Goal: Ask a question: Seek information or help from site administrators or community

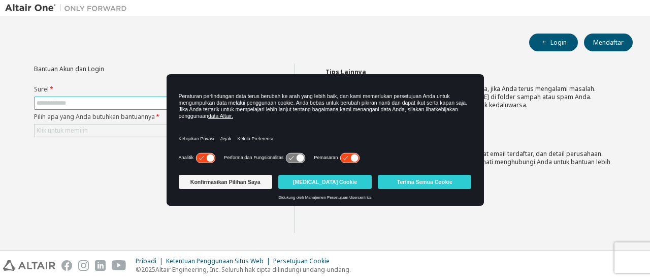
click at [150, 104] on input "text" at bounding box center [150, 103] width 227 height 8
type input "**********"
click at [132, 133] on div "Klik untuk memilih" at bounding box center [150, 131] width 231 height 12
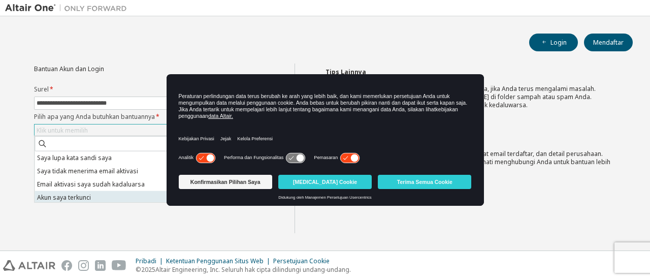
click at [123, 198] on li "Akun saya terkunci" at bounding box center [149, 197] width 229 height 13
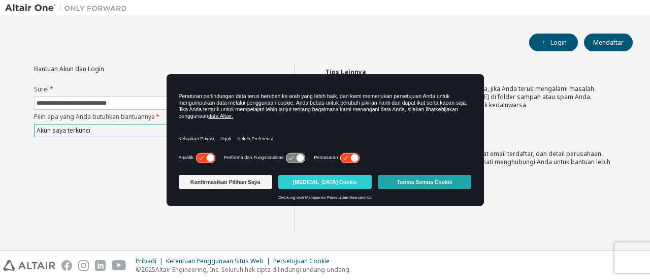
click at [439, 185] on font "Terima Semua Cookie" at bounding box center [424, 182] width 55 height 6
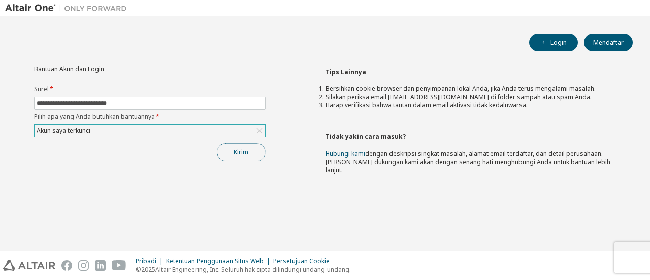
click at [257, 153] on button "Kirim" at bounding box center [241, 152] width 49 height 18
